Goal: Check status: Check status

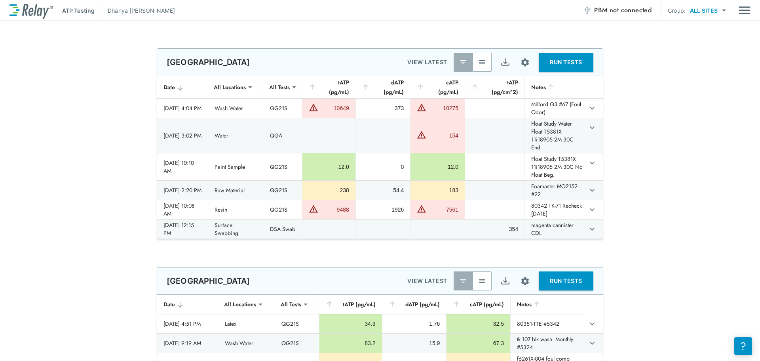
click at [478, 60] on img "button" at bounding box center [482, 62] width 8 height 8
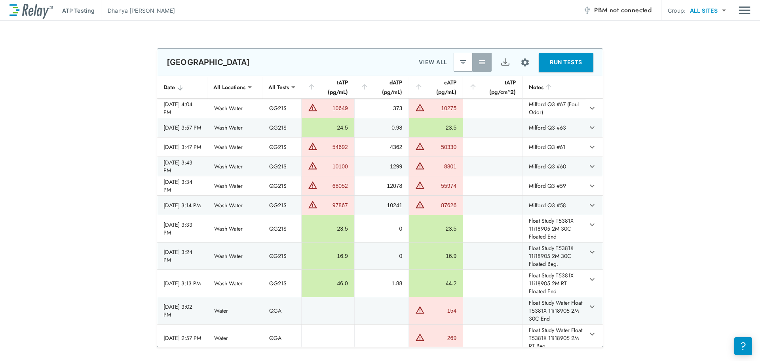
click at [689, 182] on div "**********" at bounding box center [380, 197] width 760 height 298
click at [428, 214] on td "87626" at bounding box center [435, 204] width 54 height 19
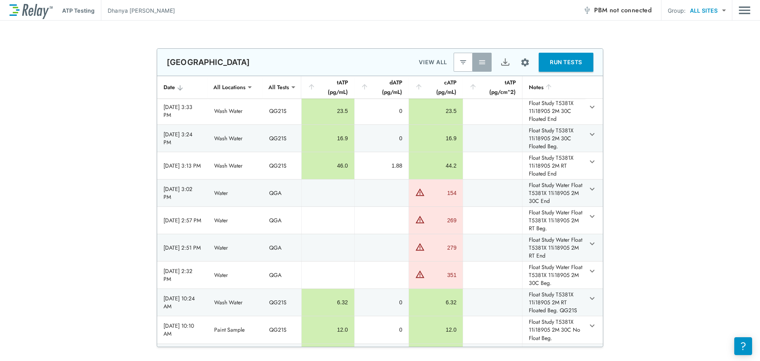
scroll to position [119, 0]
